Goal: Task Accomplishment & Management: Manage account settings

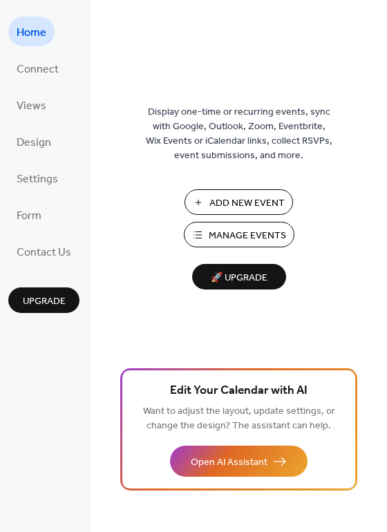
click at [261, 241] on span "Manage Events" at bounding box center [247, 236] width 77 height 15
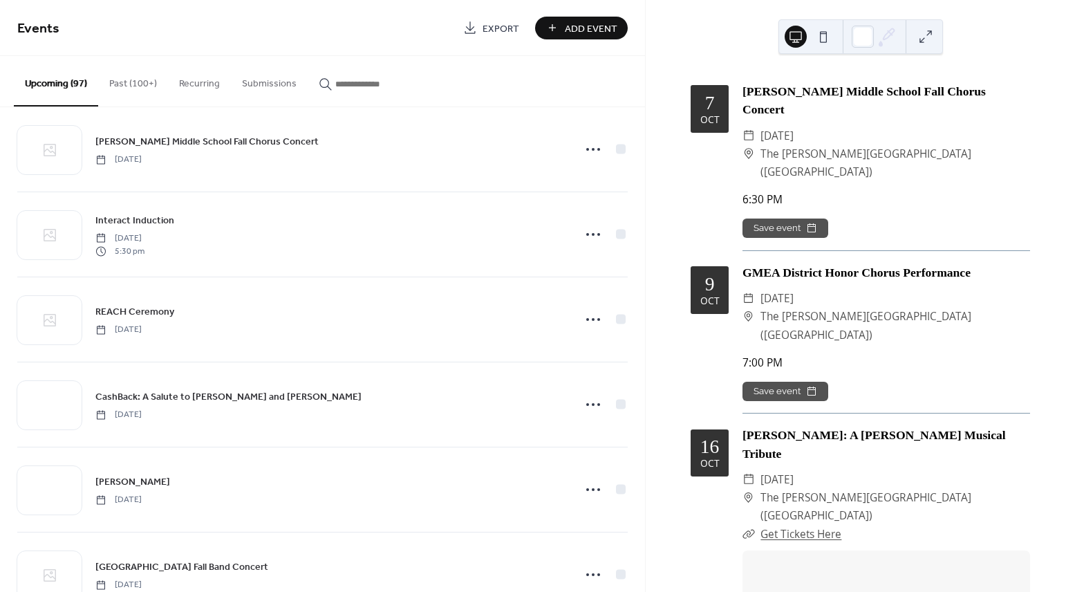
scroll to position [1292, 0]
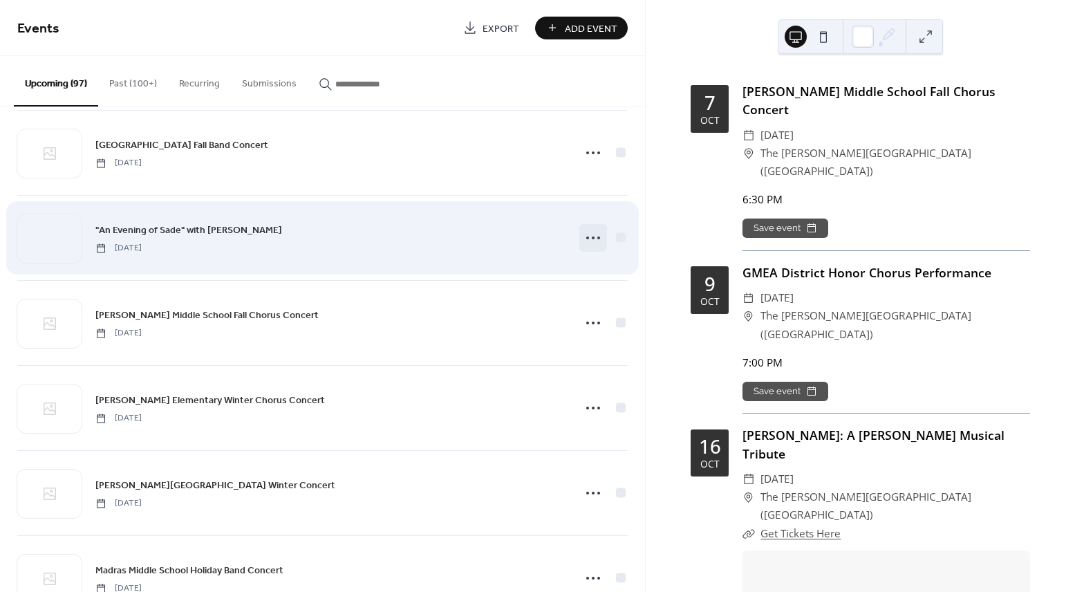
click at [596, 242] on icon at bounding box center [593, 238] width 22 height 22
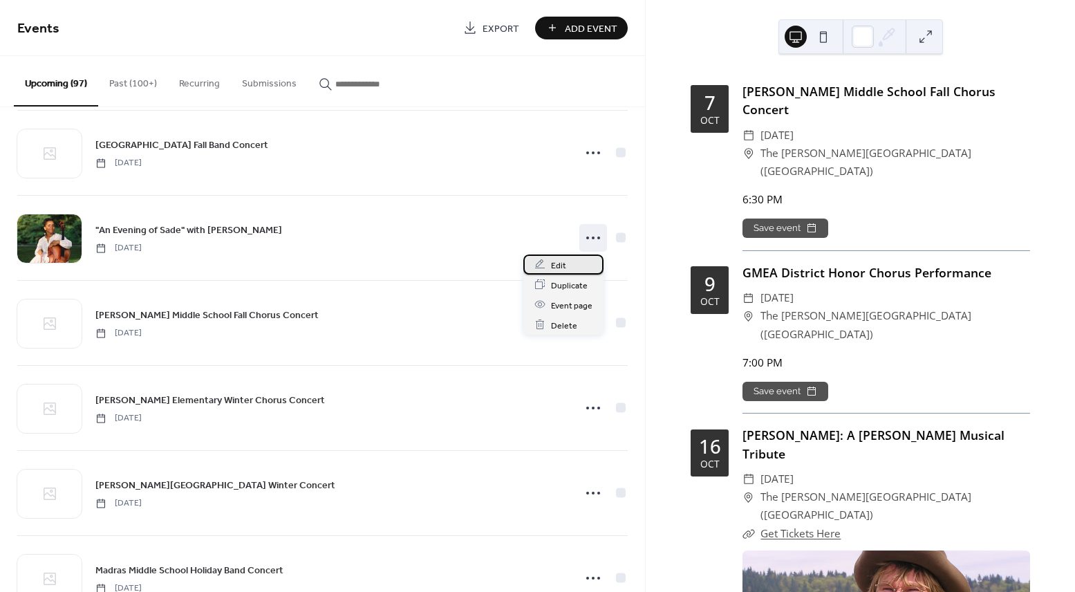
click at [583, 262] on div "Edit" at bounding box center [563, 264] width 80 height 20
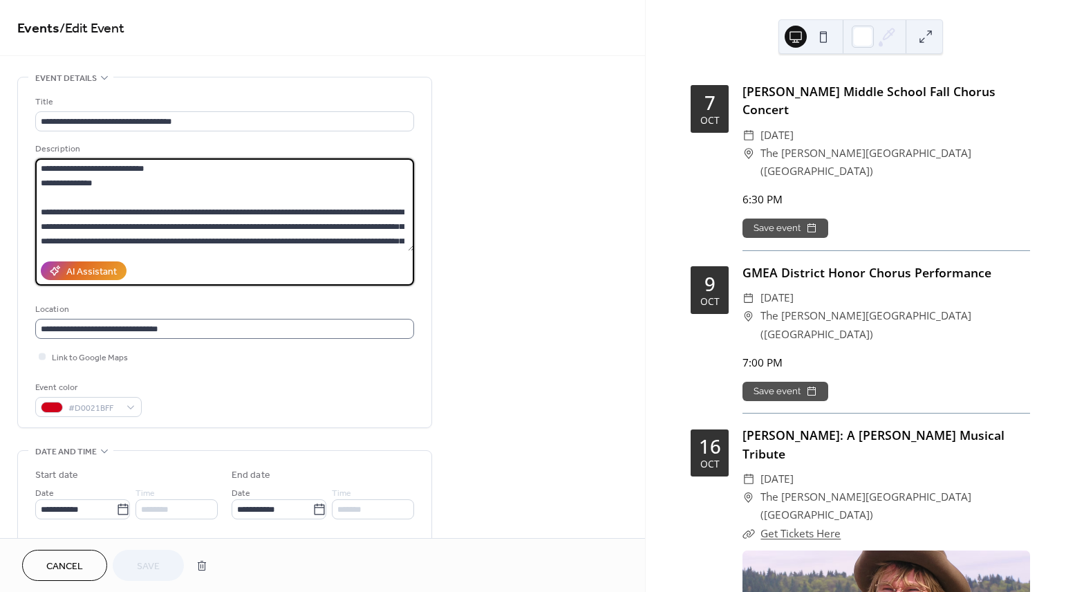
scroll to position [189, 0]
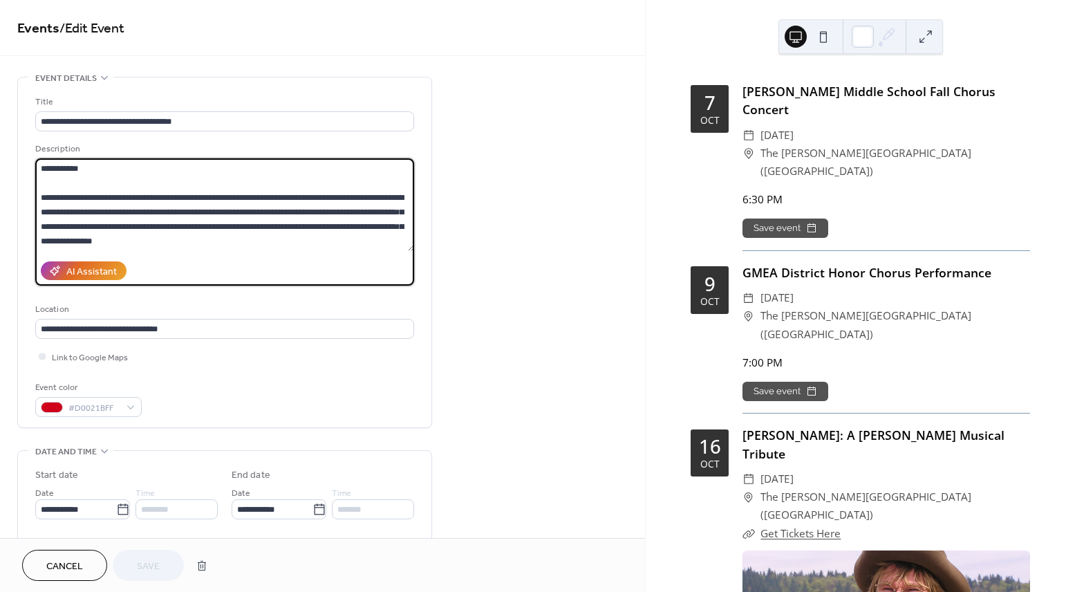
drag, startPoint x: 38, startPoint y: 212, endPoint x: 265, endPoint y: 369, distance: 275.7
click at [265, 369] on div "**********" at bounding box center [224, 256] width 379 height 322
paste textarea "**********"
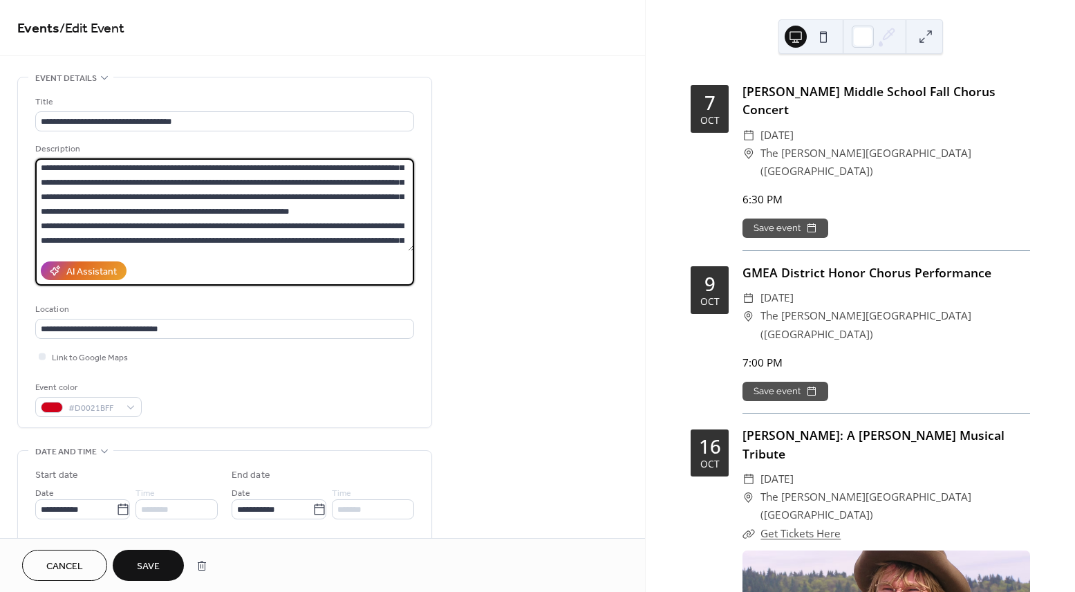
scroll to position [62, 0]
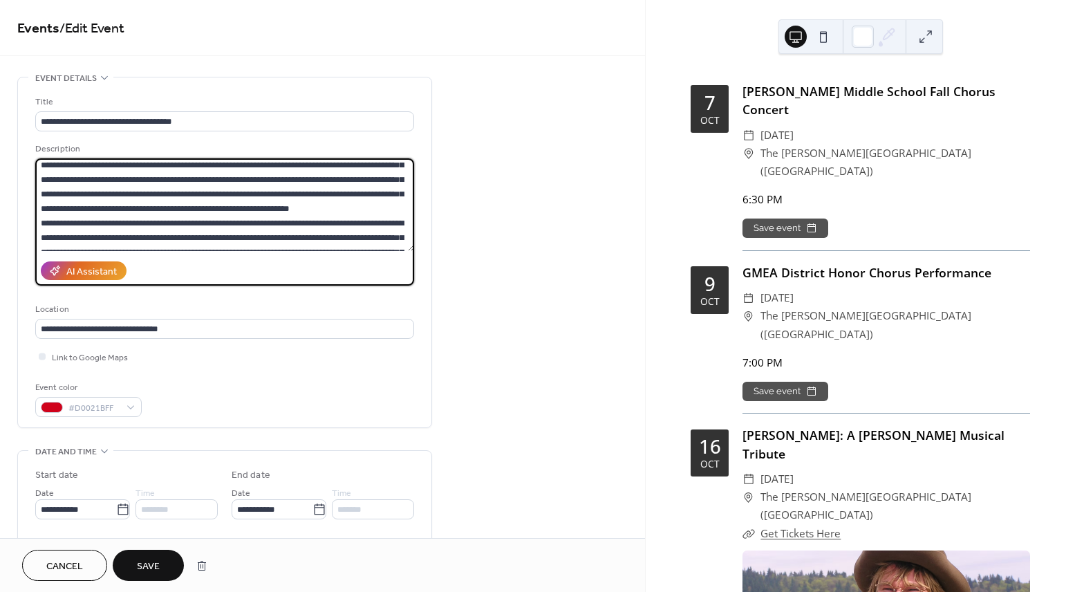
click at [303, 224] on textarea at bounding box center [224, 204] width 379 height 93
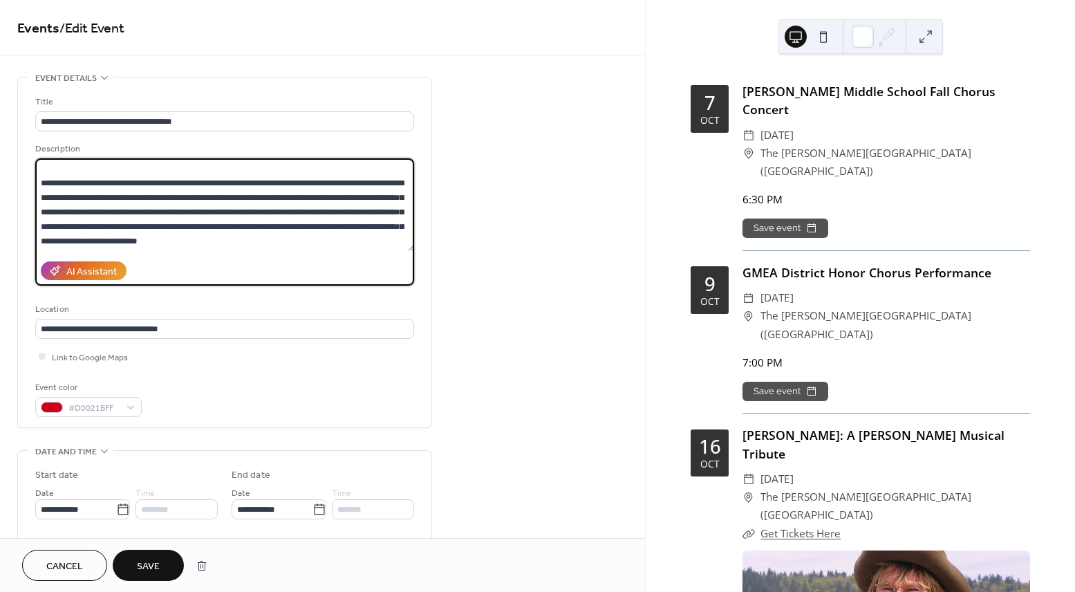
scroll to position [203, 0]
type textarea "**********"
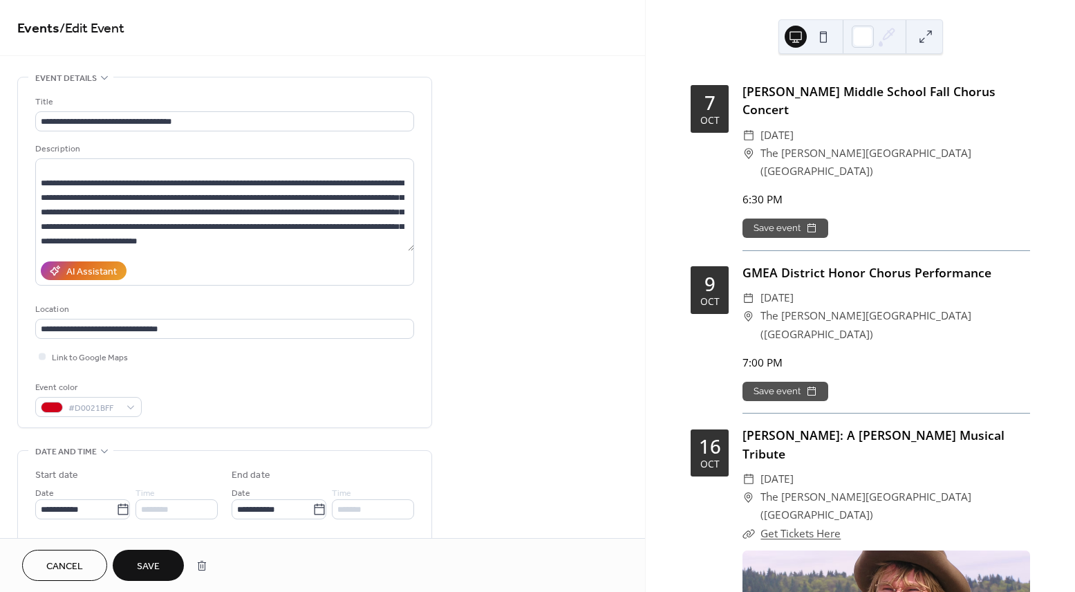
click at [475, 218] on div "**********" at bounding box center [322, 500] width 645 height 846
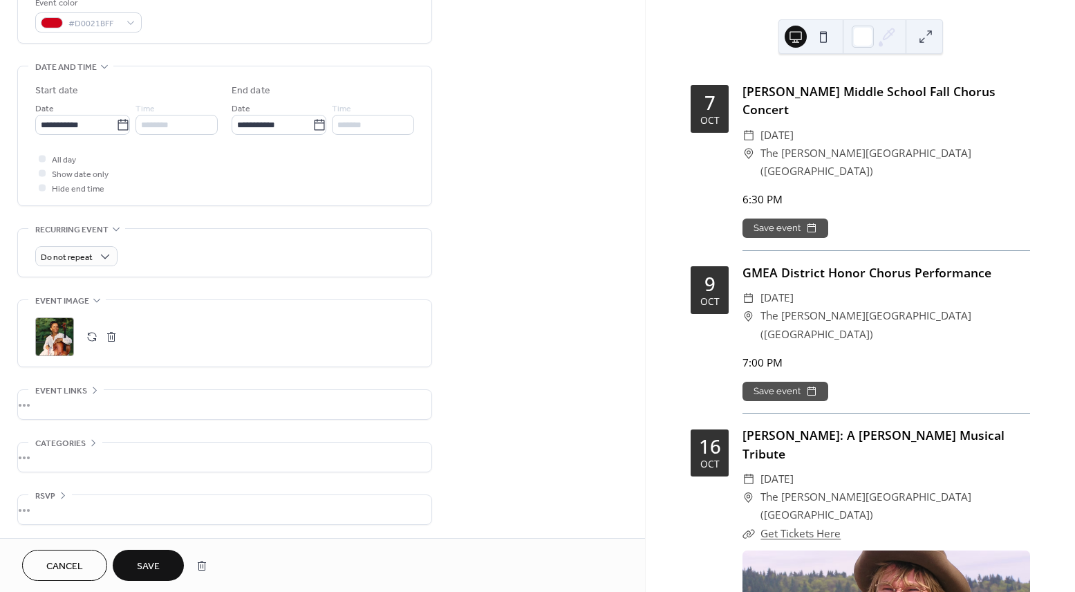
scroll to position [385, 0]
click at [66, 344] on div ";" at bounding box center [54, 336] width 39 height 39
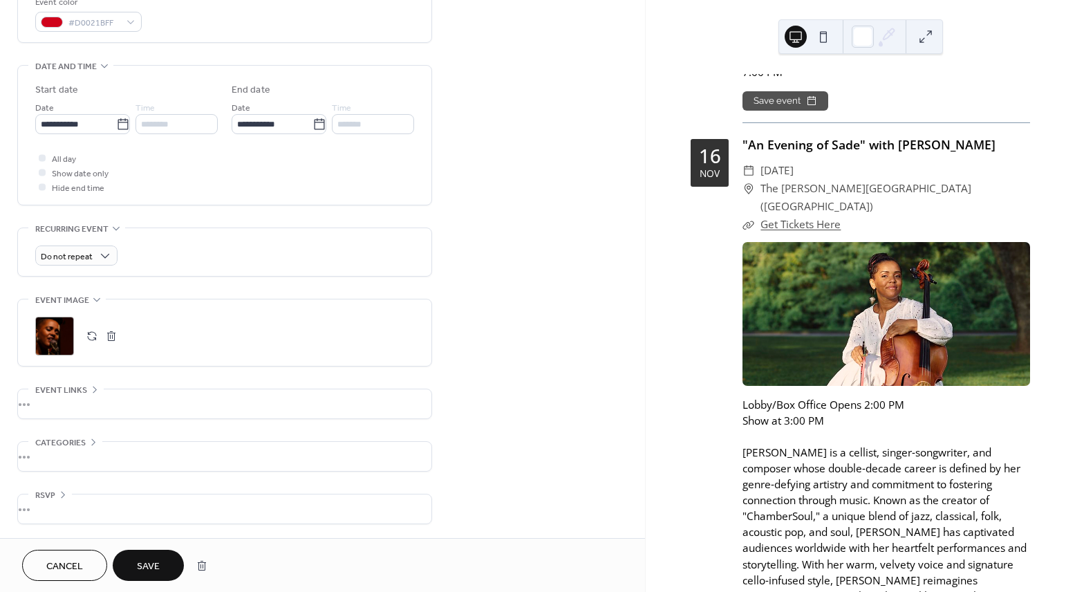
scroll to position [4808, 0]
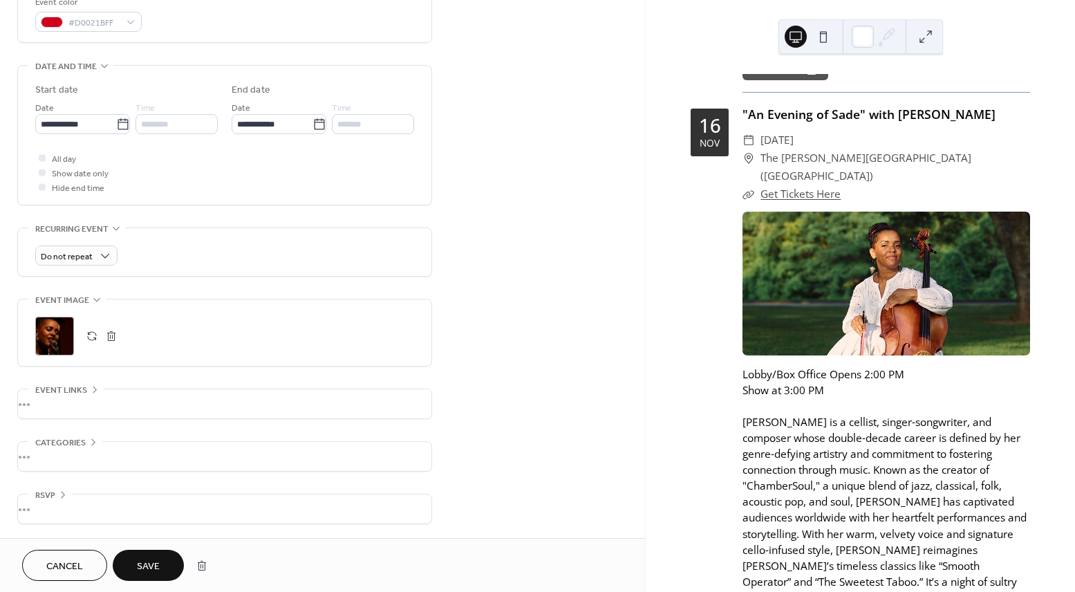
click at [133, 570] on button "Save" at bounding box center [148, 564] width 71 height 31
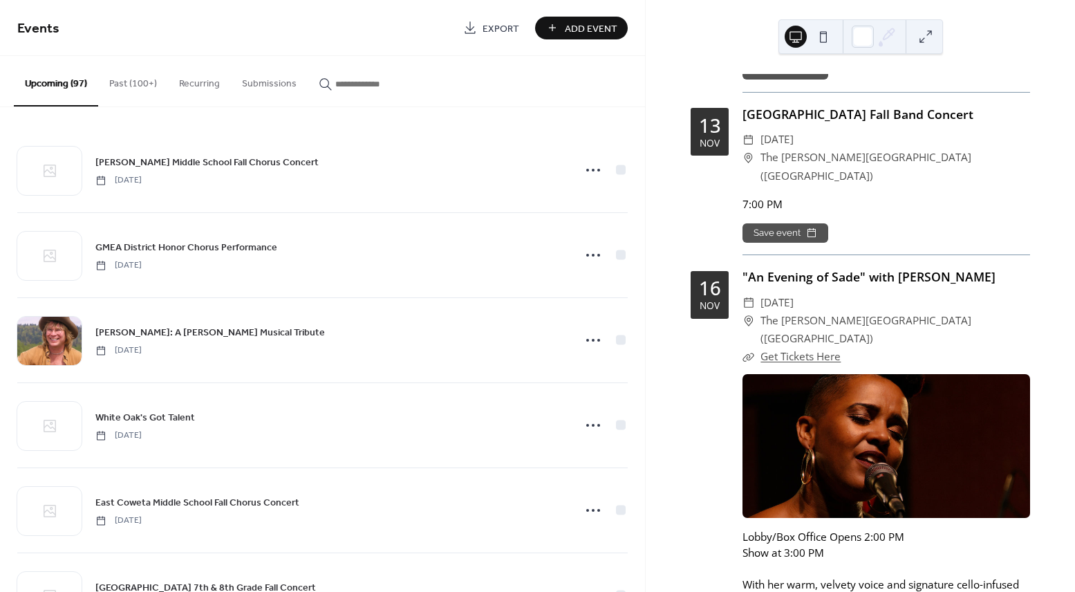
scroll to position [4794, 0]
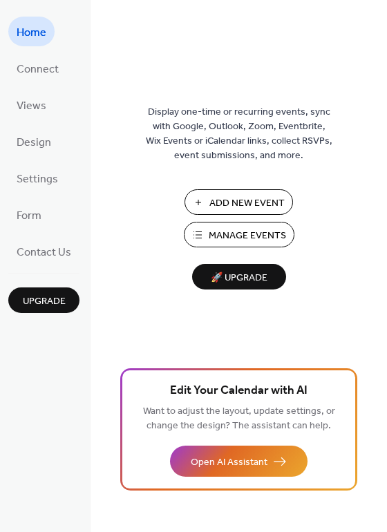
click at [238, 236] on span "Manage Events" at bounding box center [247, 236] width 77 height 15
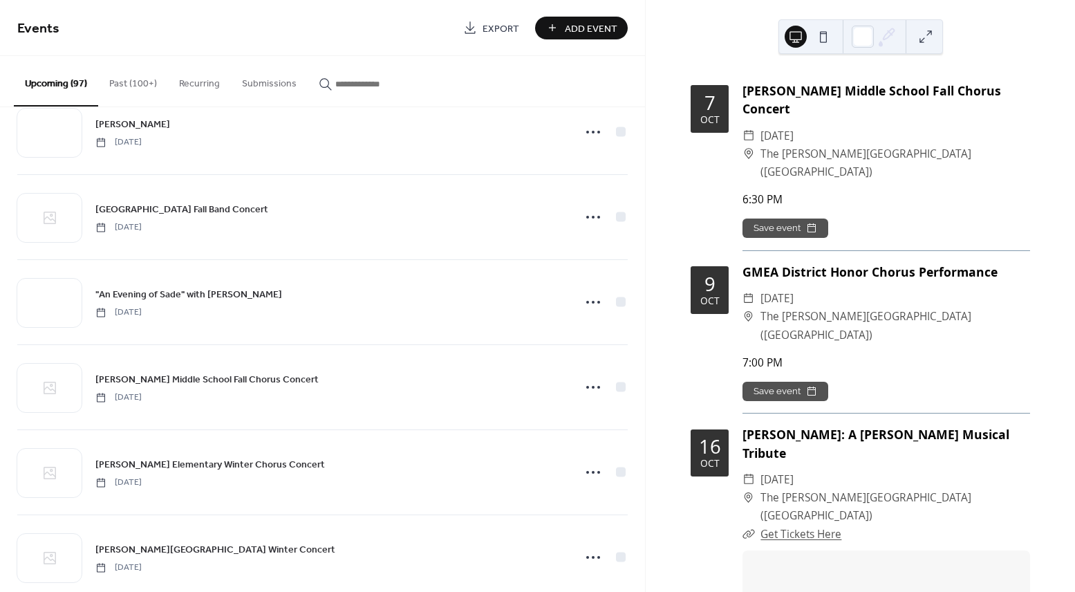
scroll to position [1232, 0]
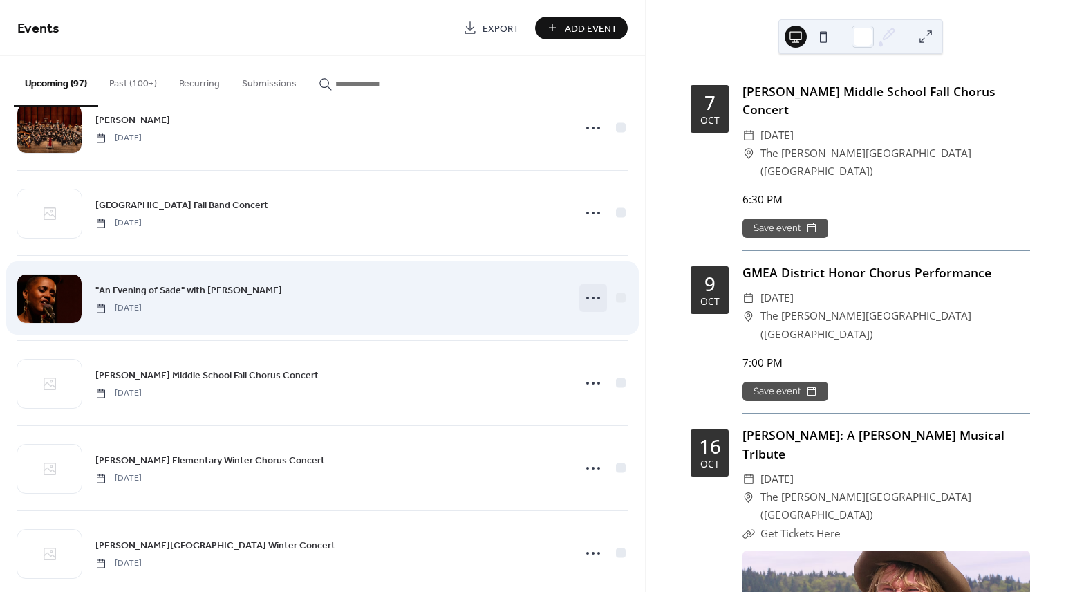
click at [591, 295] on icon at bounding box center [593, 298] width 22 height 22
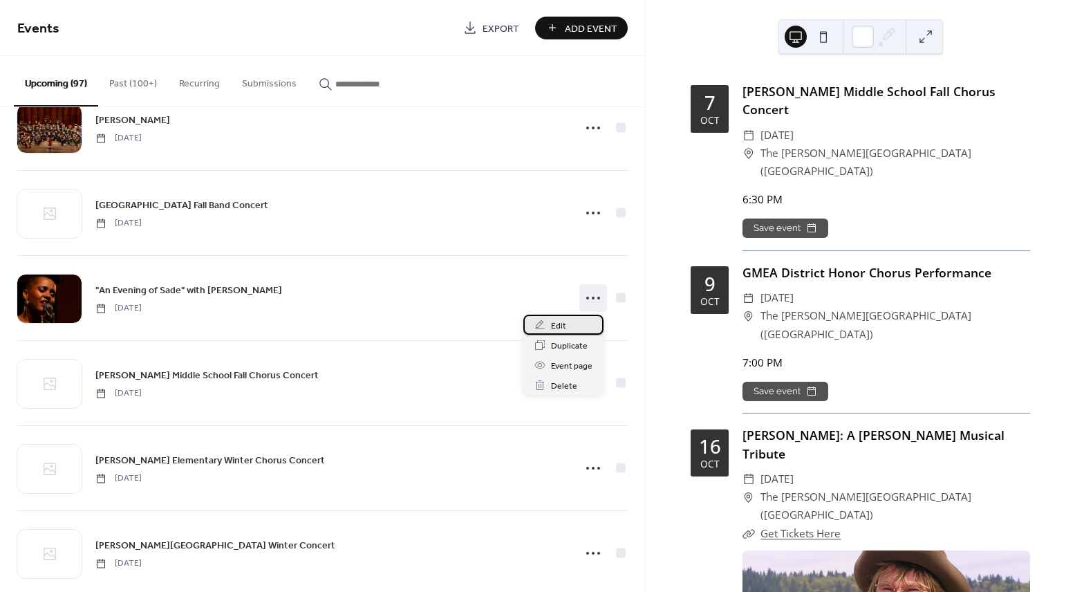
click at [585, 329] on div "Edit" at bounding box center [563, 324] width 80 height 20
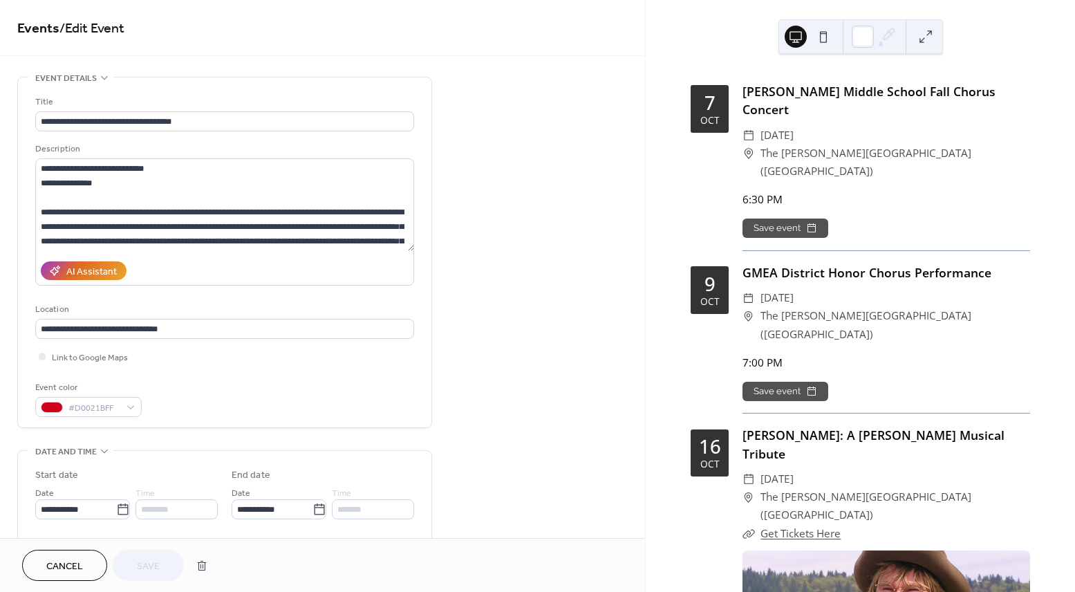
click at [505, 247] on div "**********" at bounding box center [322, 500] width 645 height 846
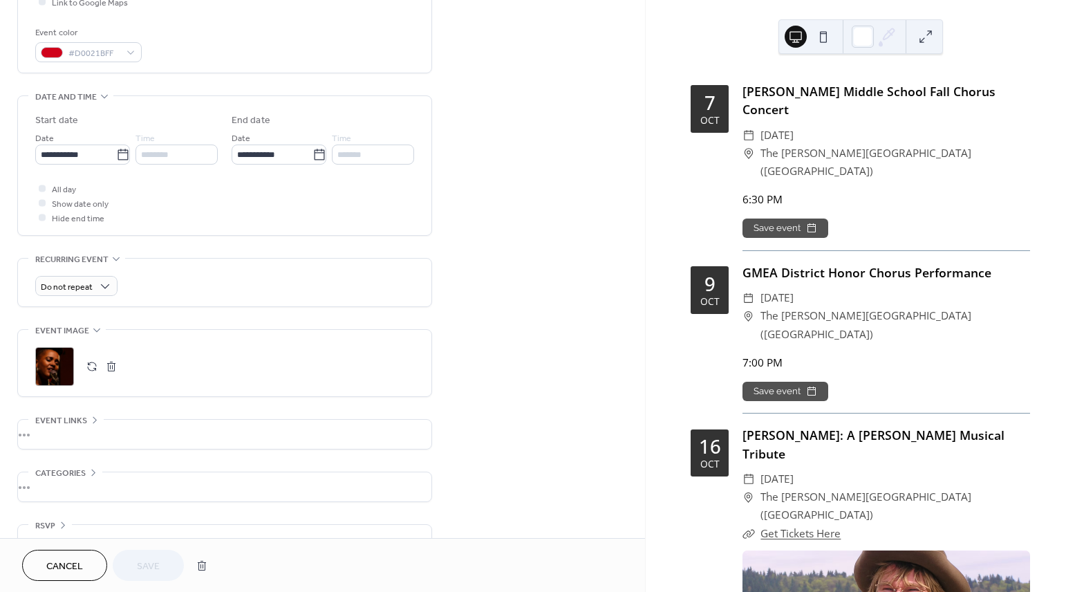
scroll to position [385, 0]
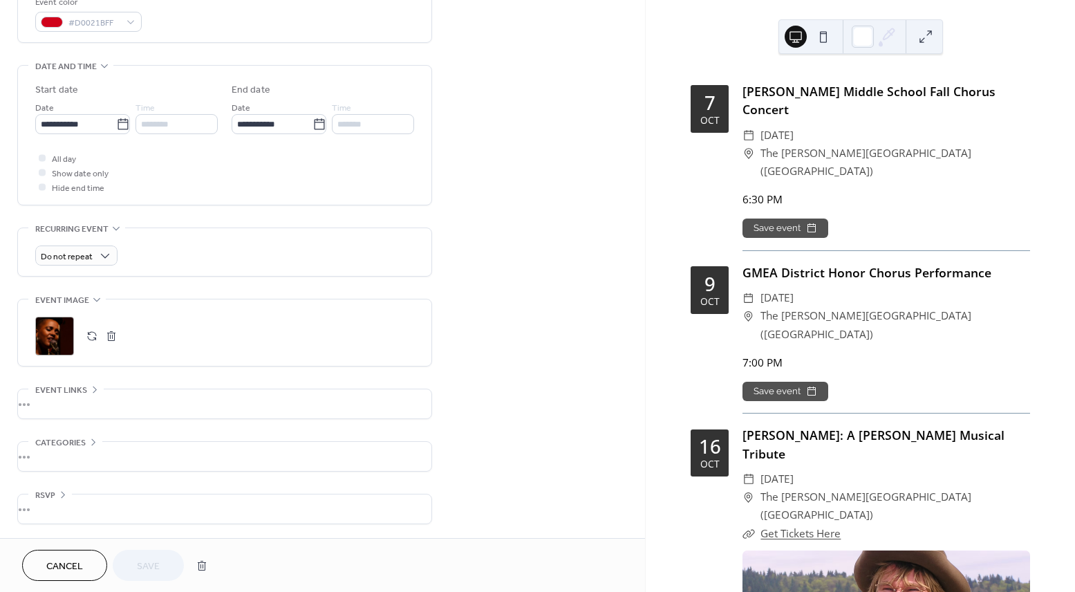
click at [96, 339] on button "button" at bounding box center [91, 335] width 19 height 19
click at [393, 254] on div "Do not repeat" at bounding box center [224, 255] width 379 height 20
